Goal: Communication & Community: Answer question/provide support

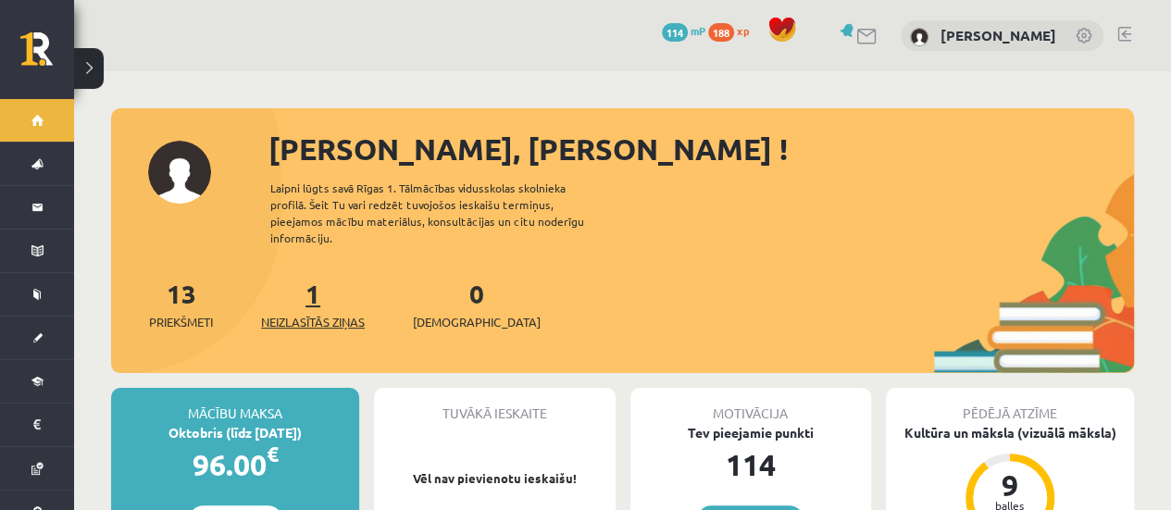
click at [337, 313] on span "Neizlasītās ziņas" at bounding box center [313, 322] width 104 height 19
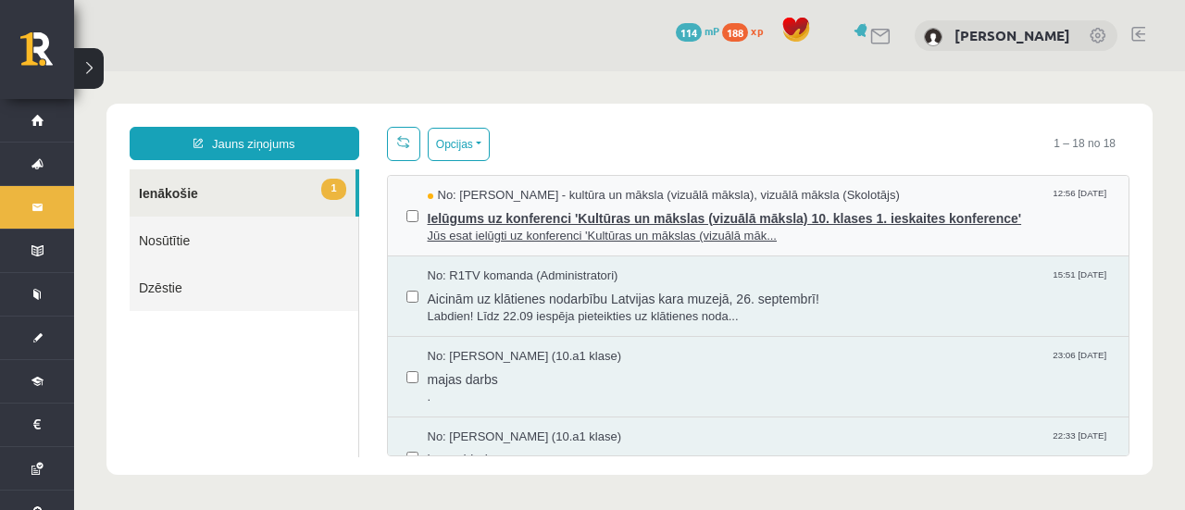
click at [508, 237] on span "Jūs esat ielūgti uz konferenci 'Kultūras un mākslas (vizuālā māk..." at bounding box center [769, 237] width 683 height 18
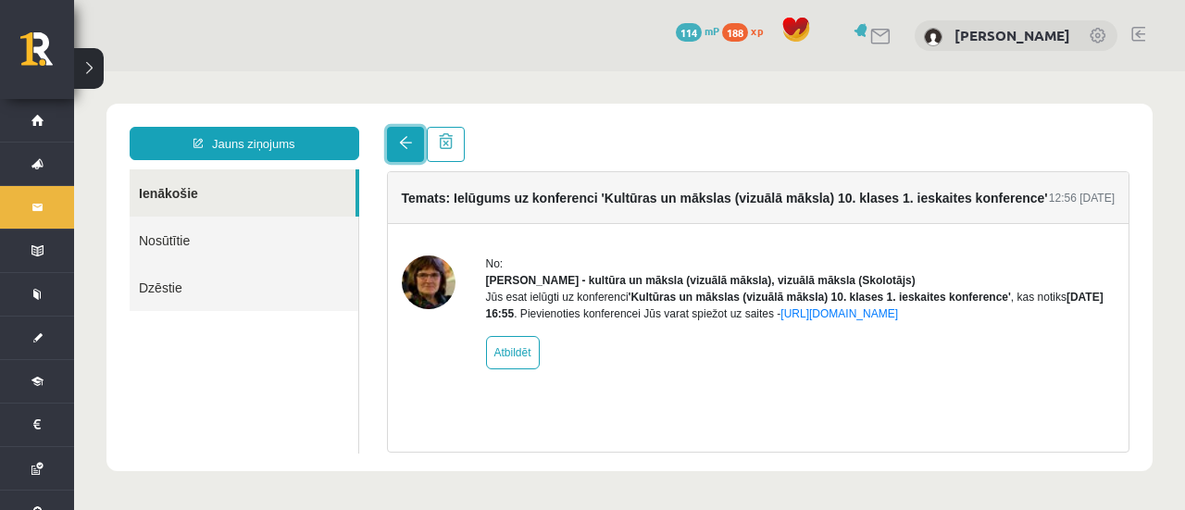
click at [404, 156] on link at bounding box center [405, 144] width 37 height 35
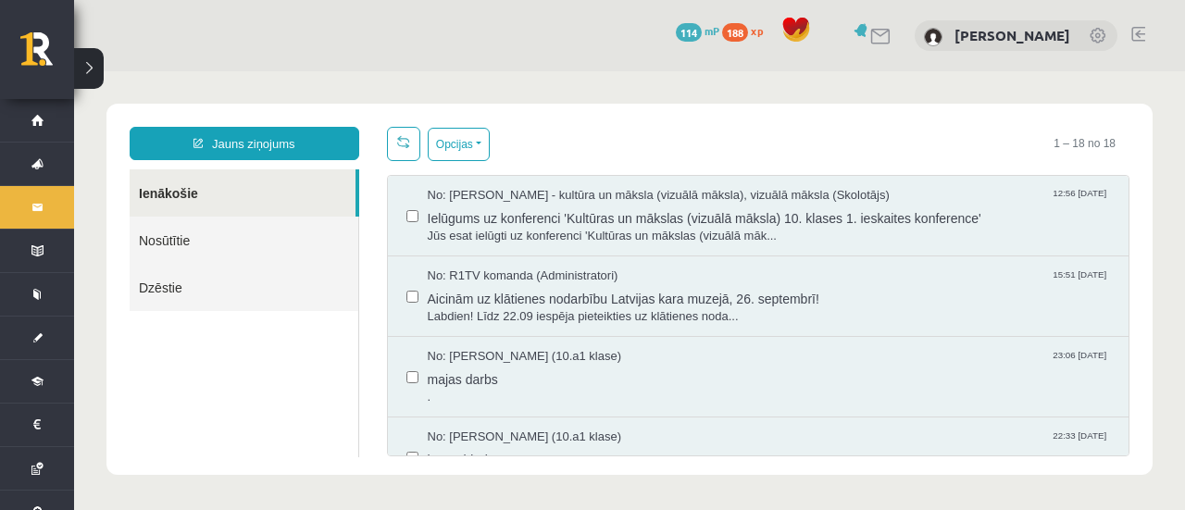
click at [392, 142] on html "Jauns ziņojums Ienākošie Nosūtītie Dzēstie ********* ********* ******* Opcijas …" at bounding box center [629, 289] width 1111 height 436
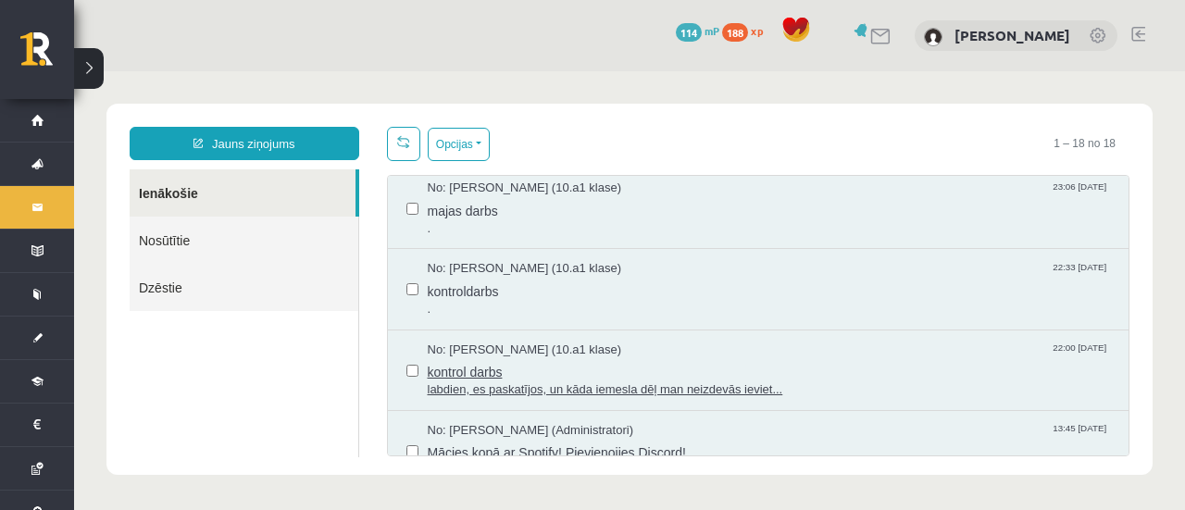
scroll to position [169, 0]
click at [474, 388] on span "labdien, es paskatījos, un kāda iemesla dēļ man neizdevās ieviet..." at bounding box center [769, 390] width 683 height 18
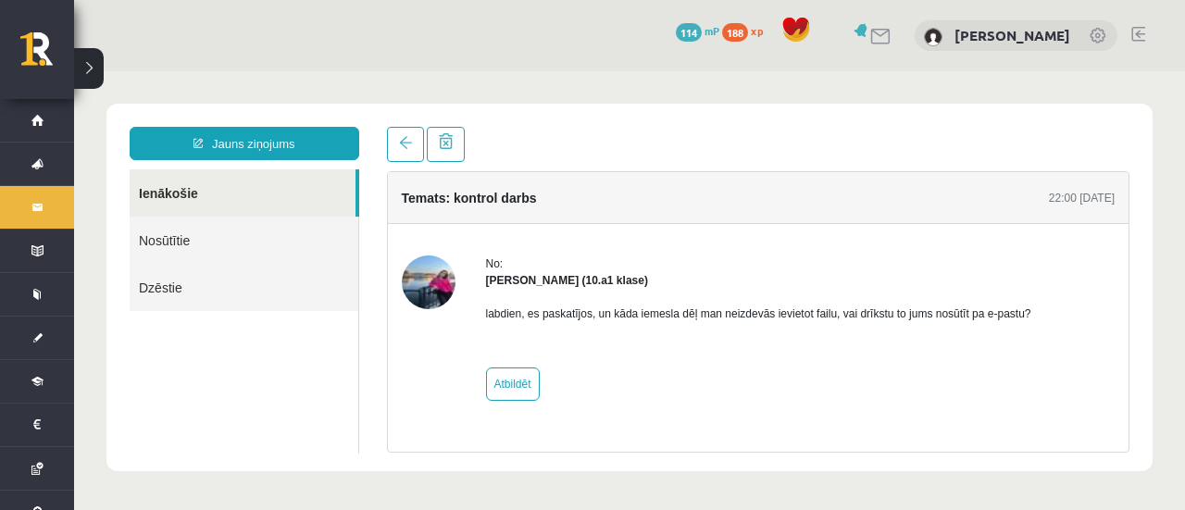
scroll to position [0, 0]
click at [432, 279] on img at bounding box center [429, 283] width 54 height 54
click at [411, 155] on link at bounding box center [405, 144] width 37 height 35
click at [411, 147] on link at bounding box center [405, 144] width 37 height 35
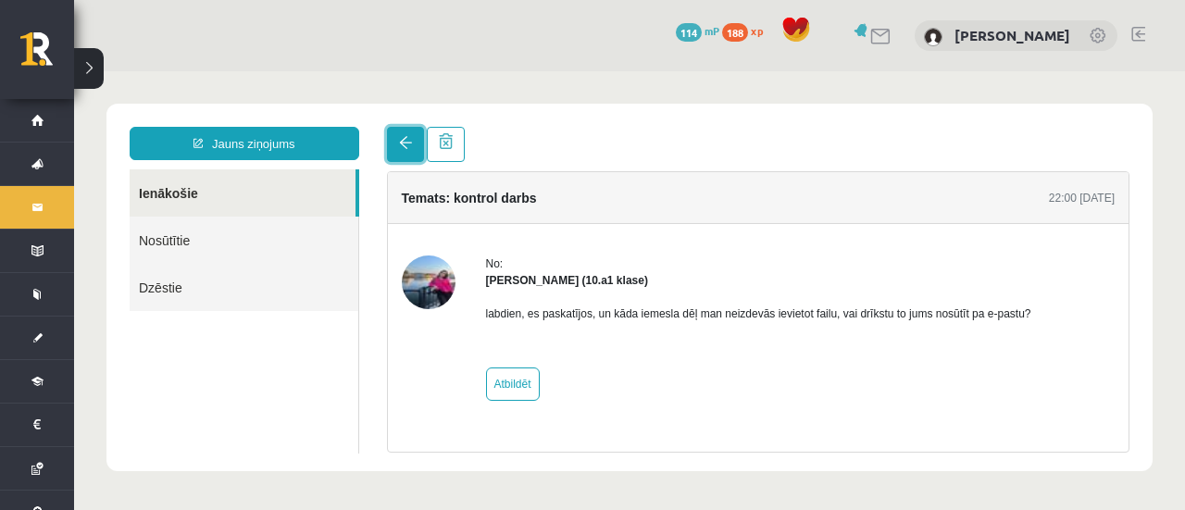
click at [406, 158] on link at bounding box center [405, 144] width 37 height 35
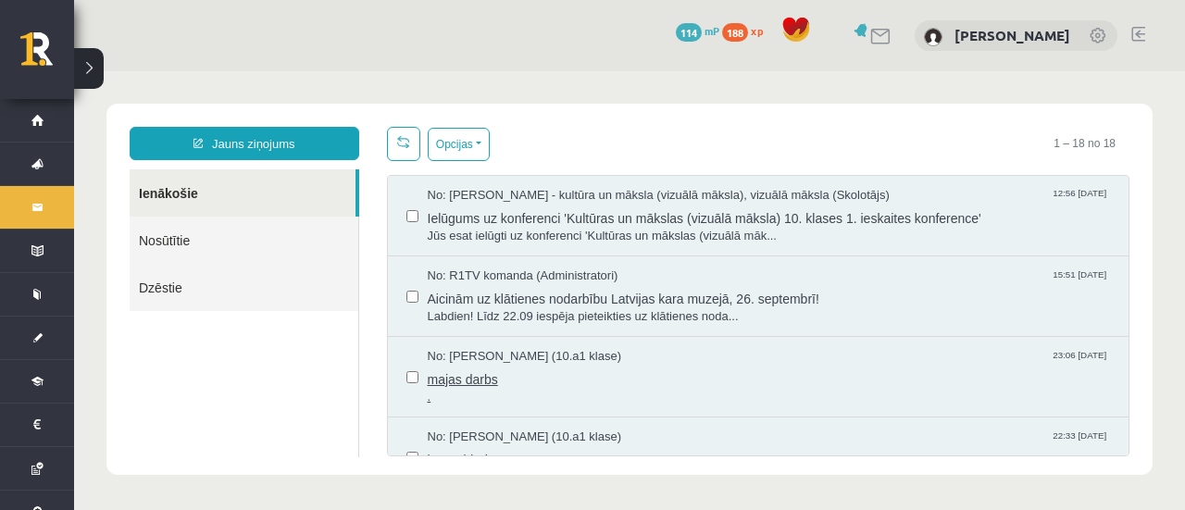
click at [526, 363] on span "No: Polina Jeluškina (10.a1 klase)" at bounding box center [525, 357] width 194 height 18
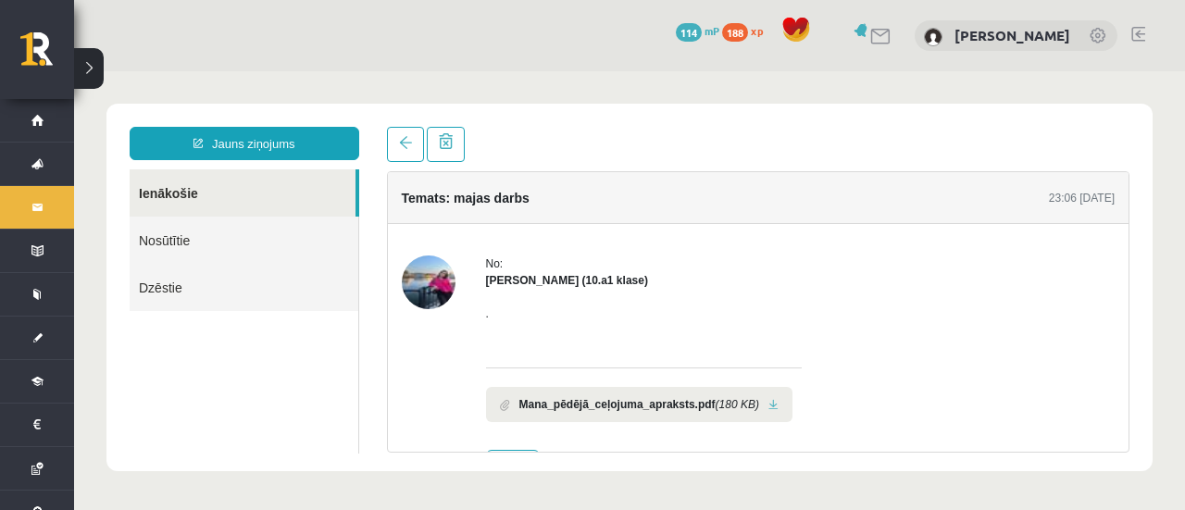
scroll to position [61, 0]
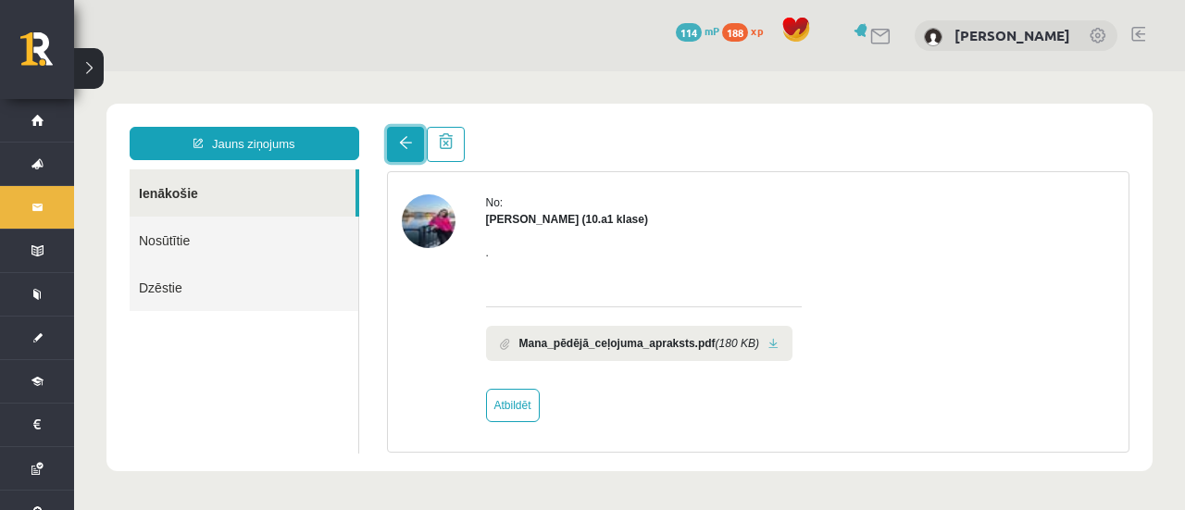
click at [393, 134] on link at bounding box center [405, 144] width 37 height 35
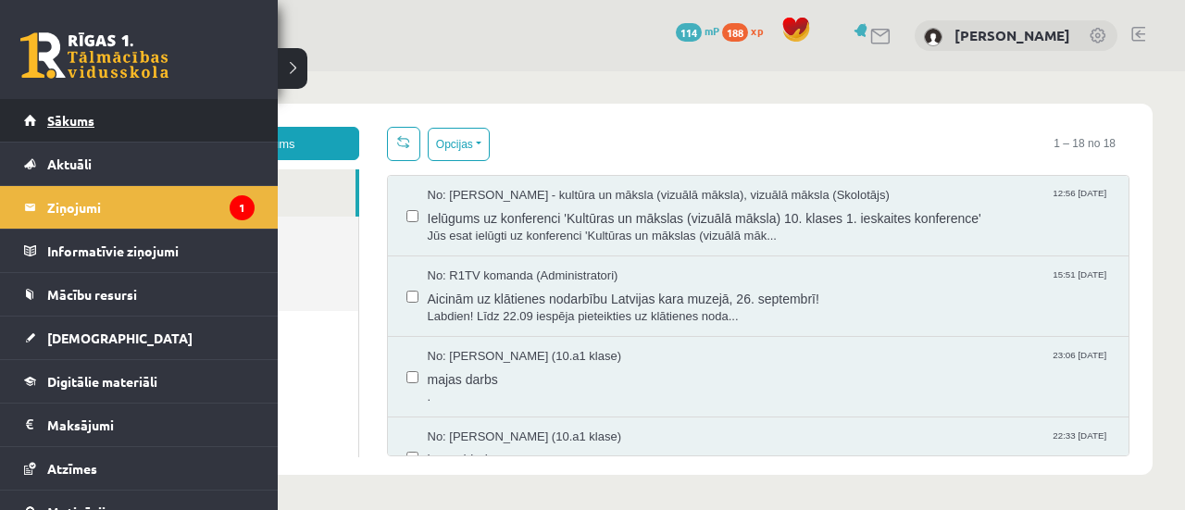
scroll to position [0, 0]
click at [78, 113] on span "Sākums" at bounding box center [70, 120] width 47 height 17
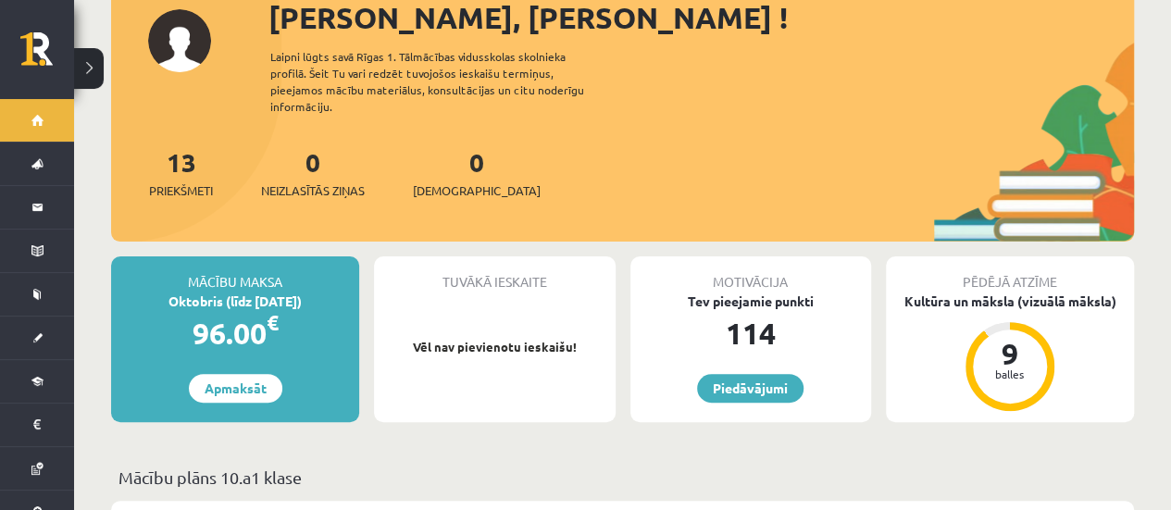
scroll to position [132, 0]
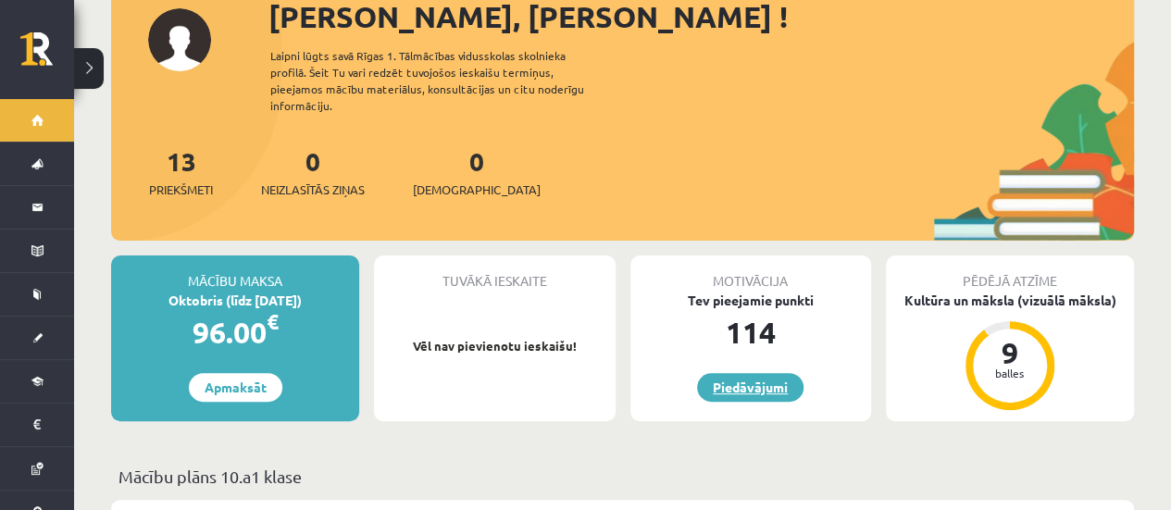
click at [754, 375] on link "Piedāvājumi" at bounding box center [750, 387] width 106 height 29
